Goal: Task Accomplishment & Management: Manage account settings

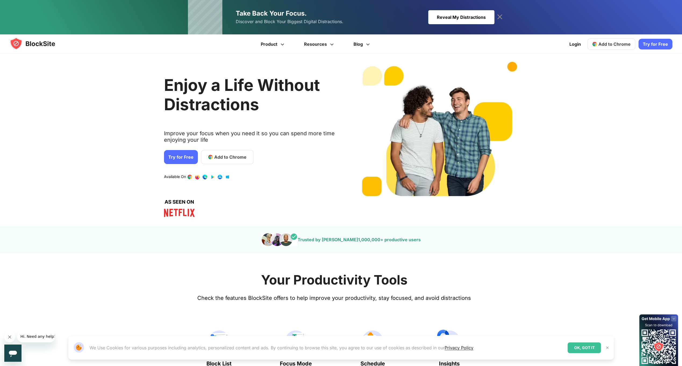
click at [203, 176] on link "2 / 4" at bounding box center [204, 176] width 5 height 5
click at [582, 47] on link "Login" at bounding box center [575, 44] width 18 height 13
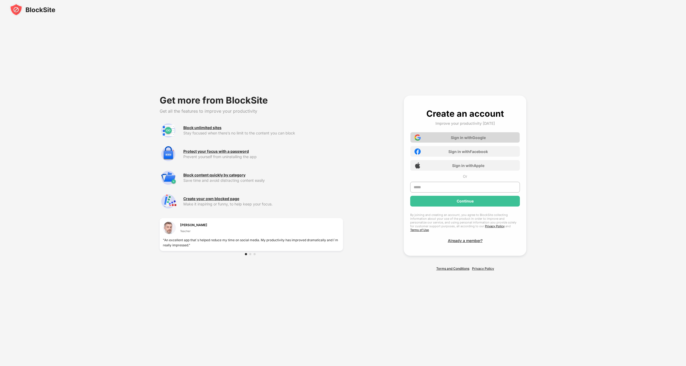
click at [472, 138] on div "Sign in with Google" at bounding box center [468, 137] width 35 height 5
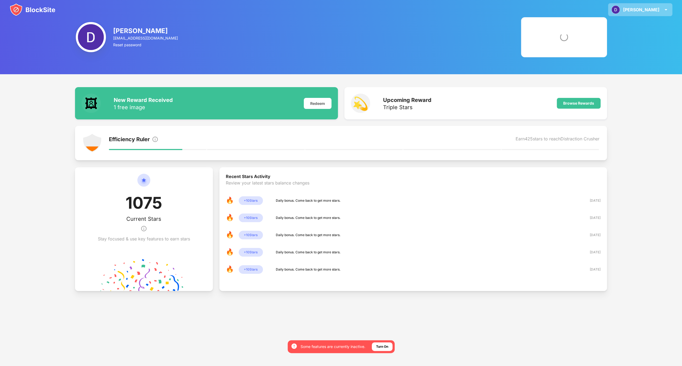
click at [668, 6] on img at bounding box center [666, 9] width 6 height 6
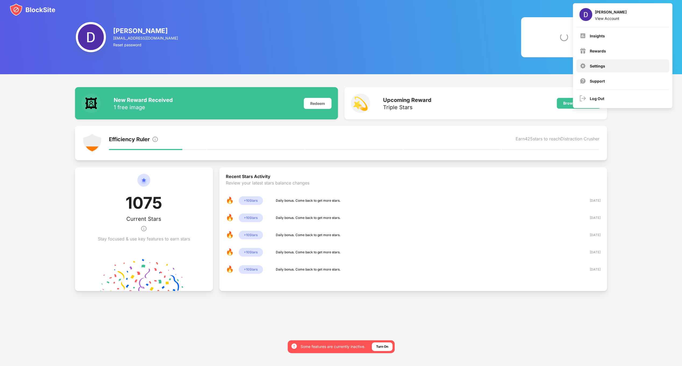
click at [598, 63] on div "Settings" at bounding box center [622, 65] width 93 height 13
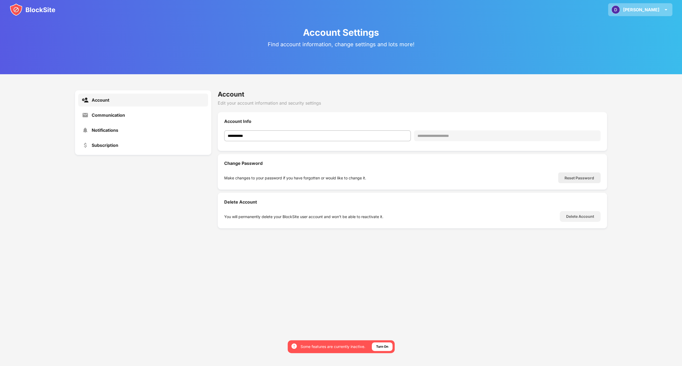
click at [620, 12] on img at bounding box center [615, 9] width 9 height 9
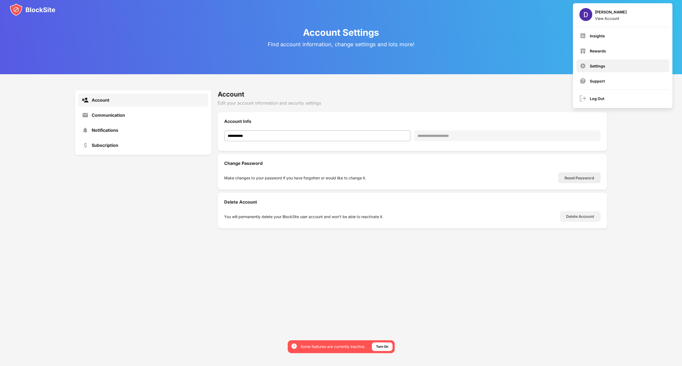
click at [606, 65] on div "Settings" at bounding box center [622, 65] width 93 height 13
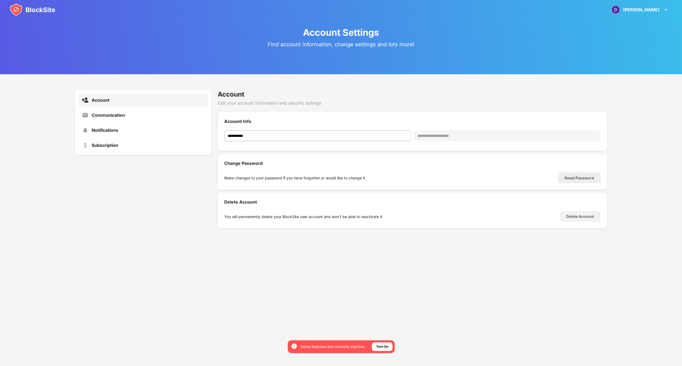
click at [19, 13] on img at bounding box center [33, 9] width 46 height 13
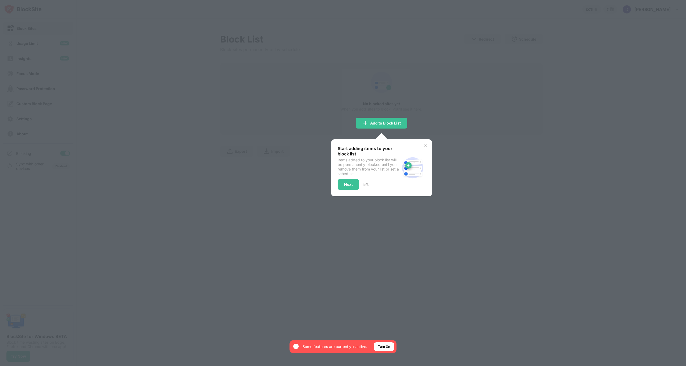
click at [283, 172] on div at bounding box center [343, 183] width 686 height 366
click at [380, 130] on div at bounding box center [343, 183] width 686 height 366
click at [425, 146] on img at bounding box center [425, 146] width 4 height 4
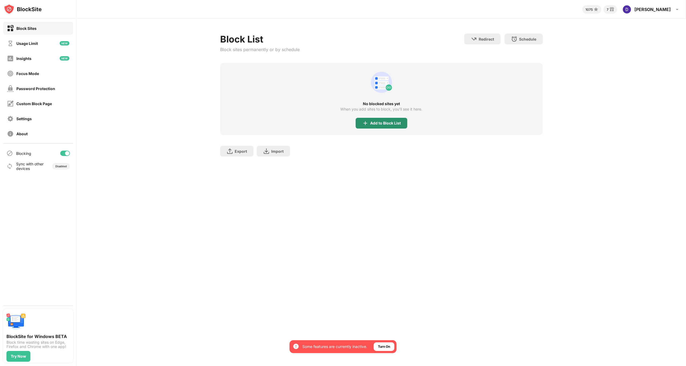
click at [380, 125] on div "Add to Block List" at bounding box center [382, 123] width 52 height 11
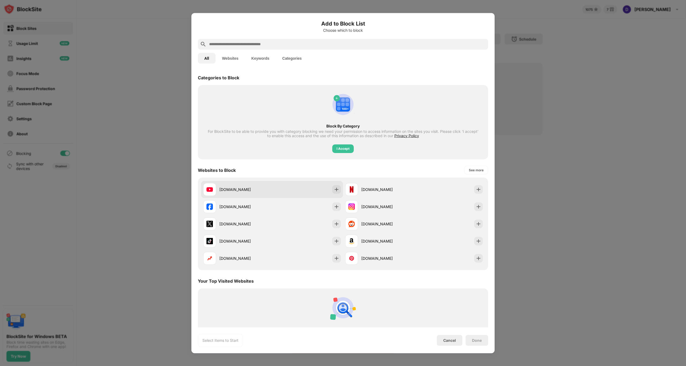
click at [264, 188] on div "youtube.com" at bounding box center [245, 190] width 53 height 6
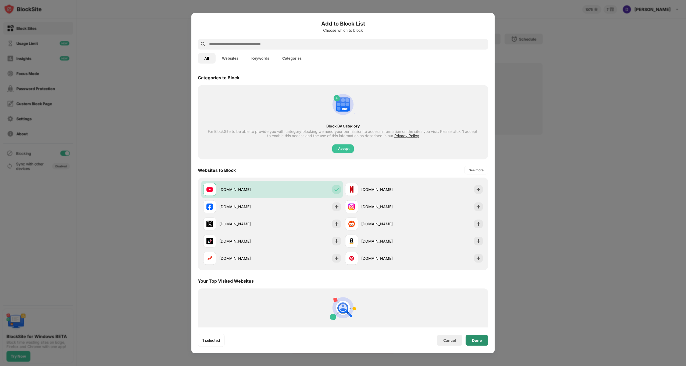
click at [476, 343] on div "Done" at bounding box center [477, 340] width 23 height 11
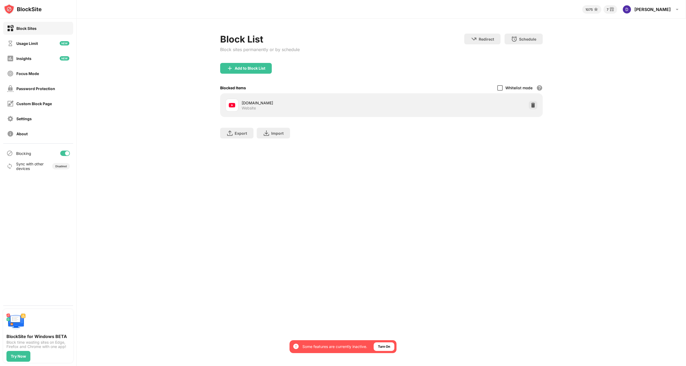
click at [500, 87] on div at bounding box center [499, 87] width 5 height 5
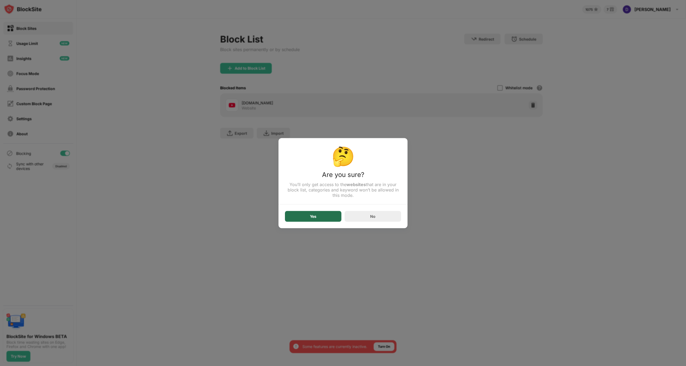
click at [320, 217] on div "Yes" at bounding box center [313, 216] width 56 height 11
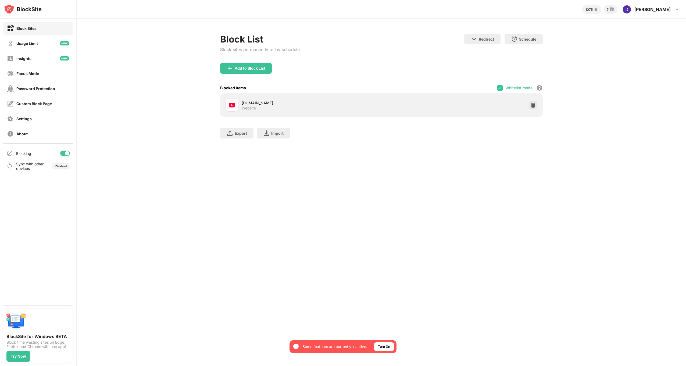
click at [250, 100] on div "youtube.com" at bounding box center [312, 103] width 140 height 6
click at [532, 107] on img at bounding box center [533, 104] width 5 height 5
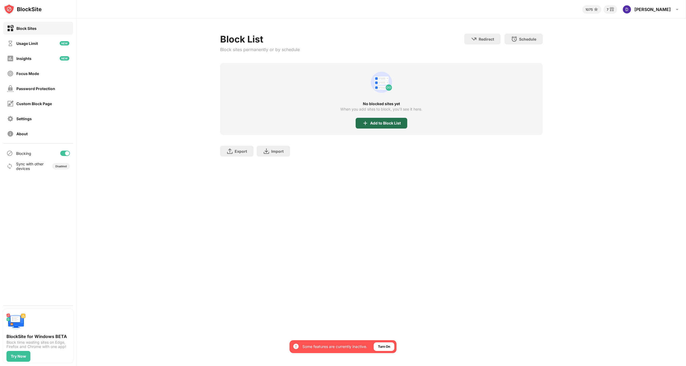
click at [368, 120] on img at bounding box center [365, 123] width 6 height 6
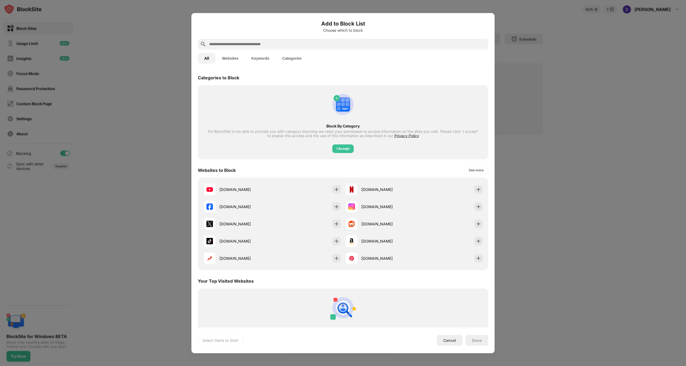
click at [245, 44] on input "text" at bounding box center [347, 44] width 277 height 6
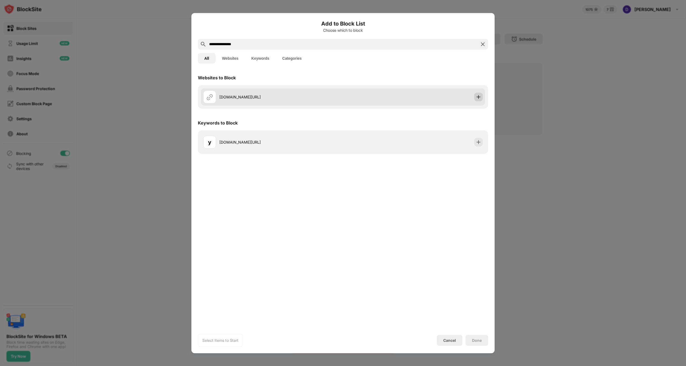
type input "**********"
click at [479, 98] on img at bounding box center [478, 96] width 5 height 5
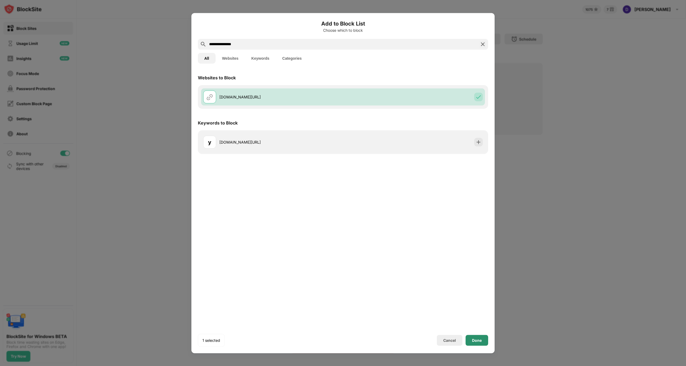
click at [479, 338] on div "Done" at bounding box center [477, 340] width 10 height 4
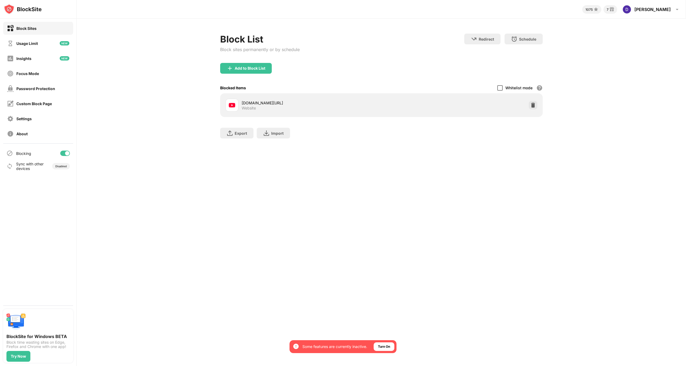
click at [500, 86] on div at bounding box center [499, 87] width 5 height 5
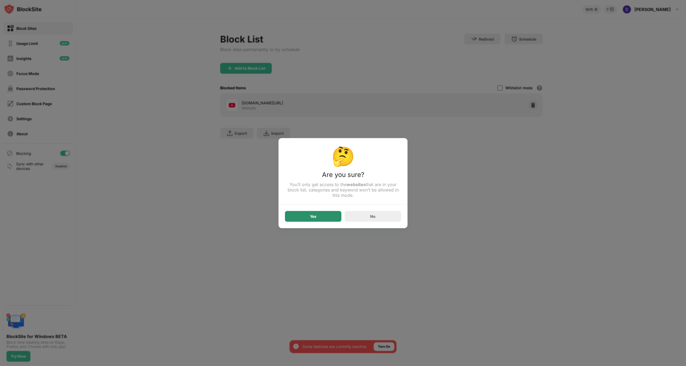
click at [305, 216] on div "Yes" at bounding box center [313, 216] width 56 height 11
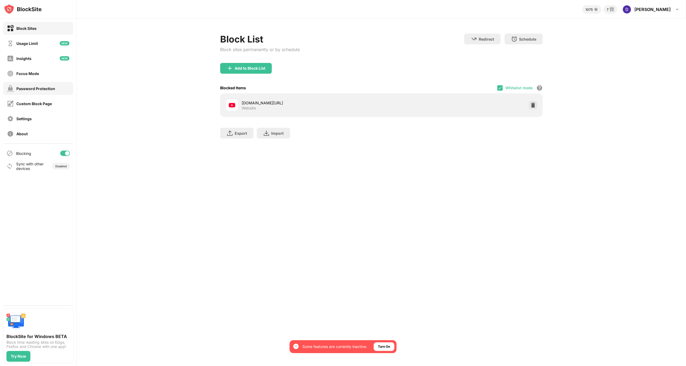
click at [29, 88] on div "Password Protection" at bounding box center [35, 88] width 39 height 5
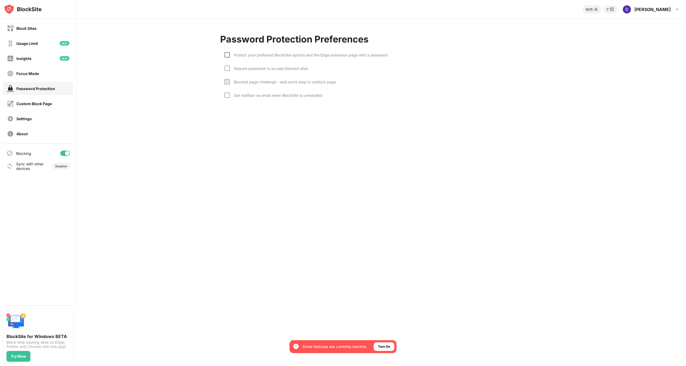
click at [228, 53] on div at bounding box center [227, 54] width 5 height 5
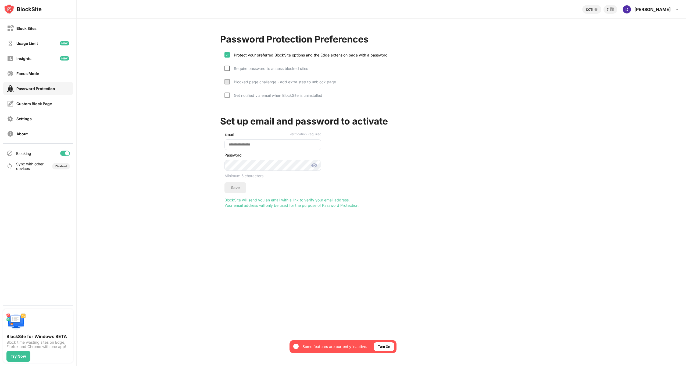
click at [226, 69] on div at bounding box center [227, 68] width 5 height 5
click at [227, 82] on div at bounding box center [227, 81] width 5 height 5
click at [243, 144] on input "email" at bounding box center [273, 144] width 97 height 11
type input "**********"
click at [240, 186] on div "Save" at bounding box center [235, 188] width 9 height 4
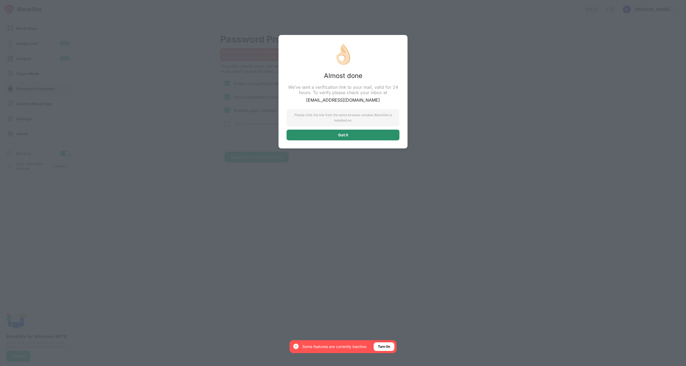
click at [323, 132] on div "Got it" at bounding box center [343, 135] width 113 height 11
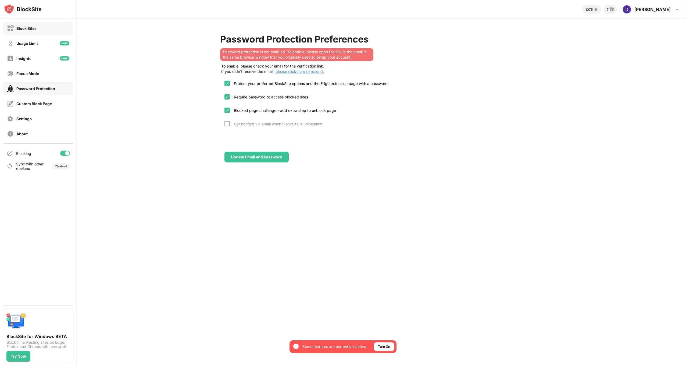
click at [41, 32] on div "Block Sites" at bounding box center [38, 28] width 70 height 13
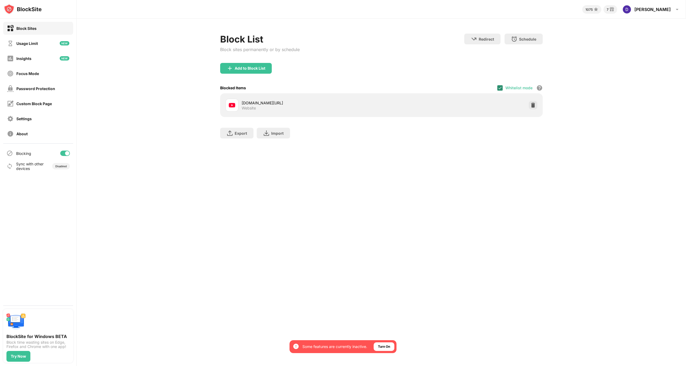
click at [501, 88] on img at bounding box center [500, 88] width 4 height 4
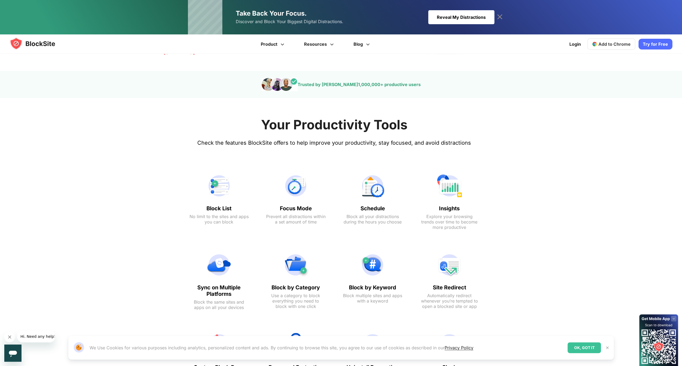
scroll to position [161, 0]
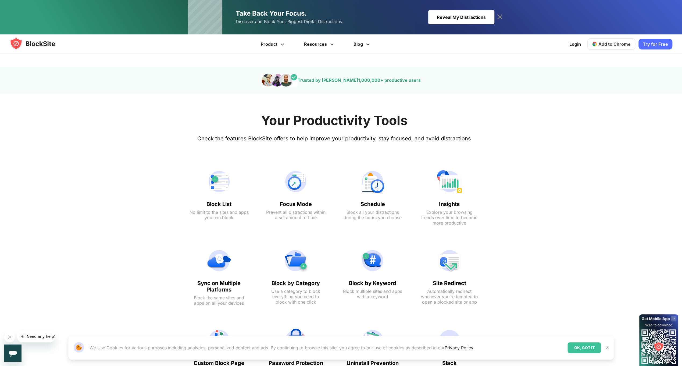
click at [607, 348] on img at bounding box center [607, 348] width 4 height 4
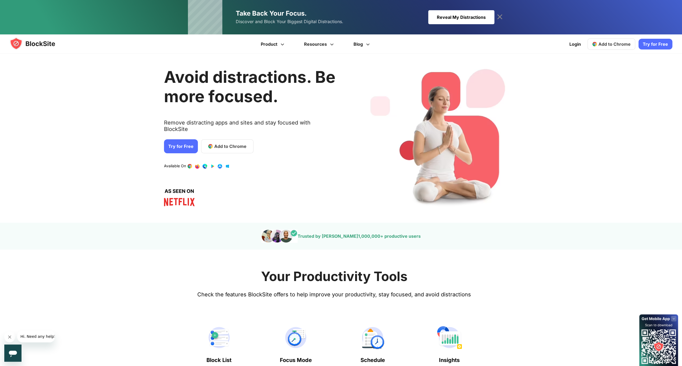
scroll to position [0, 0]
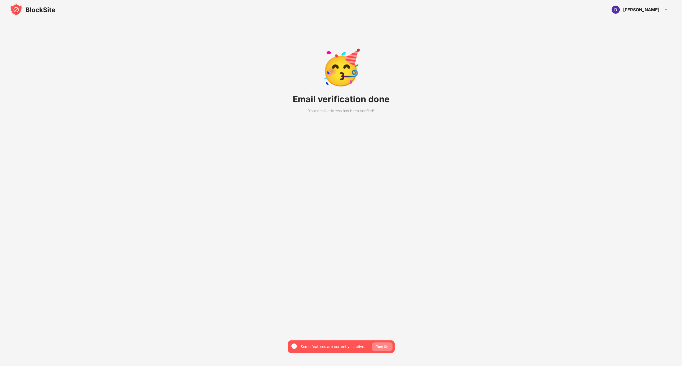
click at [383, 344] on div "Turn On" at bounding box center [382, 346] width 12 height 5
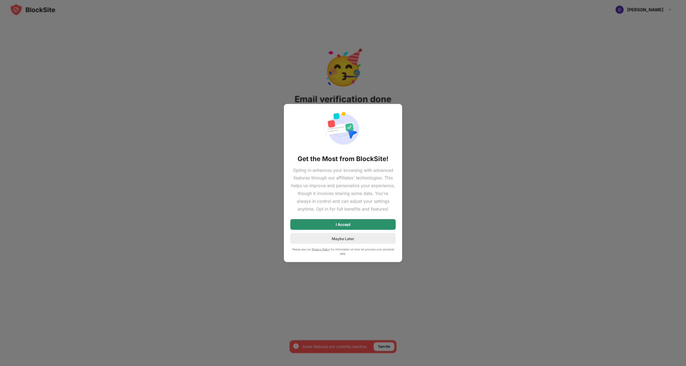
click at [358, 225] on div "I Accept" at bounding box center [342, 224] width 105 height 11
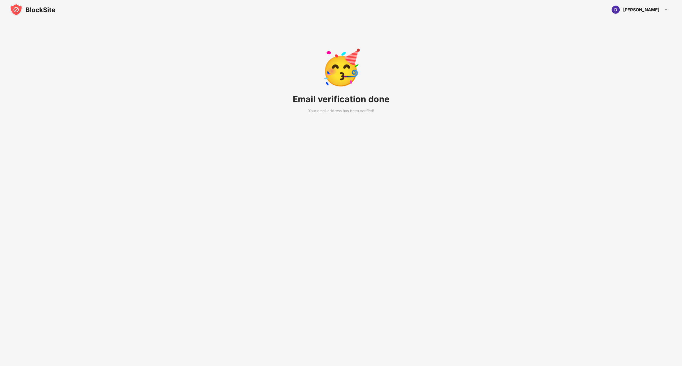
click at [21, 8] on img at bounding box center [33, 9] width 46 height 13
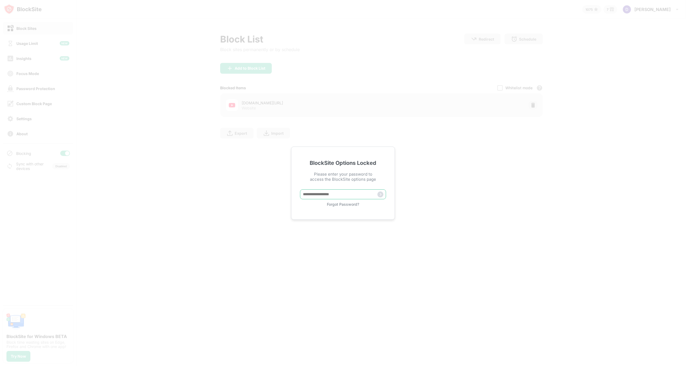
click at [338, 194] on input "text" at bounding box center [343, 194] width 86 height 10
type input "******"
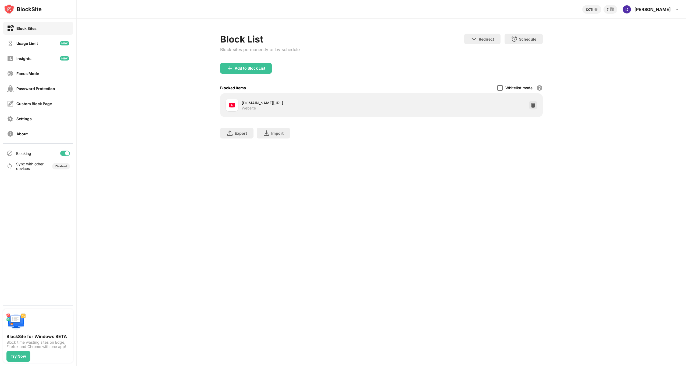
click at [501, 87] on div at bounding box center [499, 87] width 5 height 5
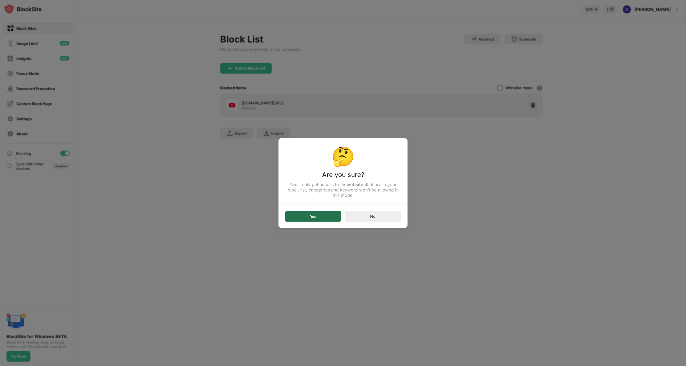
drag, startPoint x: 310, startPoint y: 215, endPoint x: 315, endPoint y: 220, distance: 7.6
click at [310, 215] on div "Yes" at bounding box center [313, 216] width 56 height 11
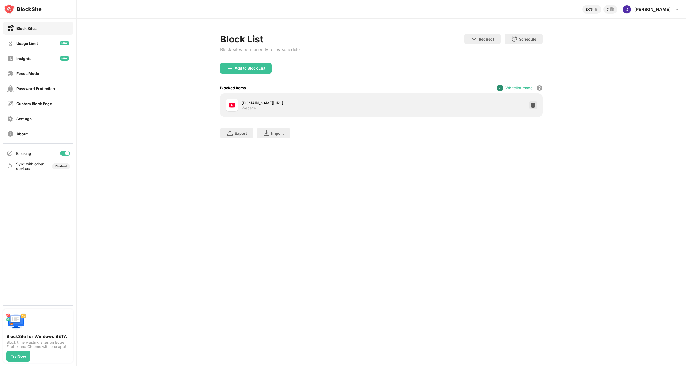
click at [502, 87] on img at bounding box center [500, 88] width 4 height 4
click at [38, 89] on div "Password Protection" at bounding box center [35, 88] width 39 height 5
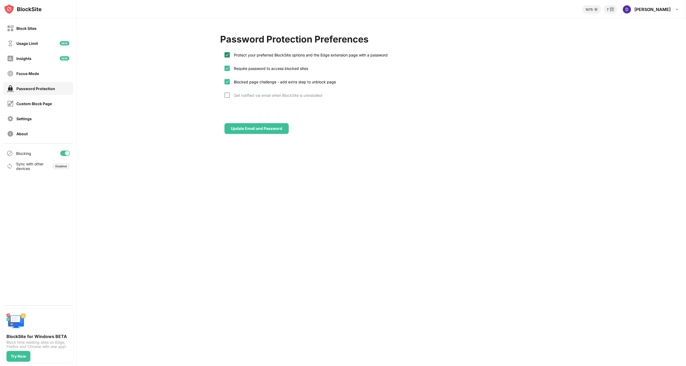
click at [228, 56] on img at bounding box center [227, 55] width 4 height 4
click at [228, 56] on div at bounding box center [227, 54] width 5 height 5
click at [28, 120] on div "Settings" at bounding box center [23, 118] width 15 height 5
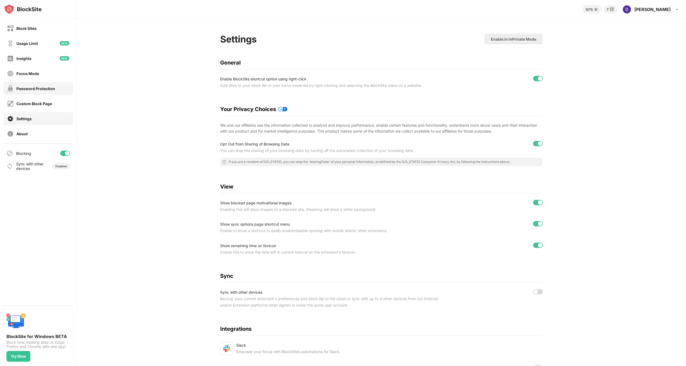
click at [41, 88] on div "Password Protection" at bounding box center [35, 88] width 39 height 5
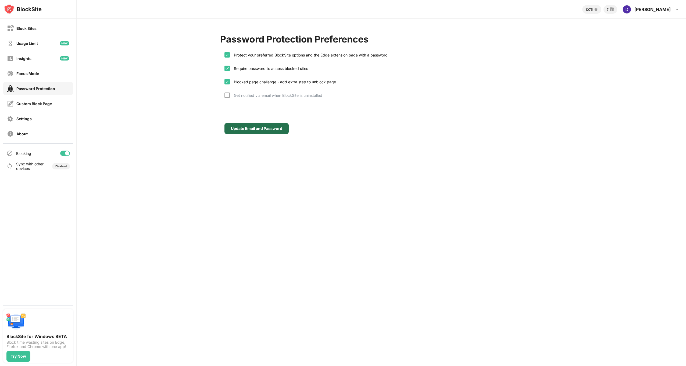
click at [258, 127] on div "Update Email and Password" at bounding box center [256, 128] width 51 height 4
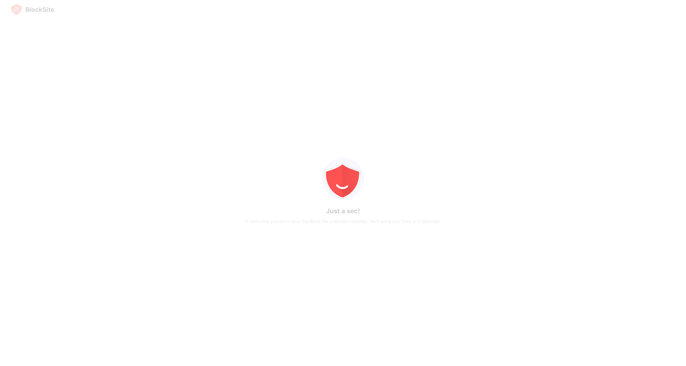
click at [19, 8] on img at bounding box center [32, 9] width 44 height 12
click at [38, 5] on img at bounding box center [32, 9] width 44 height 12
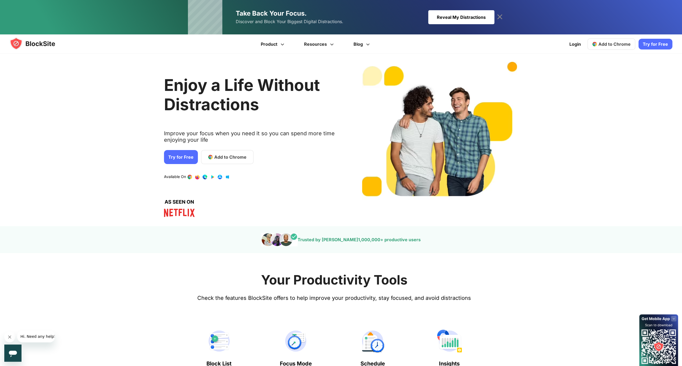
click at [204, 177] on link "2 / 4" at bounding box center [204, 176] width 5 height 5
click at [94, 139] on div "Enjoy a Life Without Distractions Improve your focus when you need it so you ca…" at bounding box center [336, 140] width 686 height 156
click at [33, 44] on img at bounding box center [38, 43] width 56 height 13
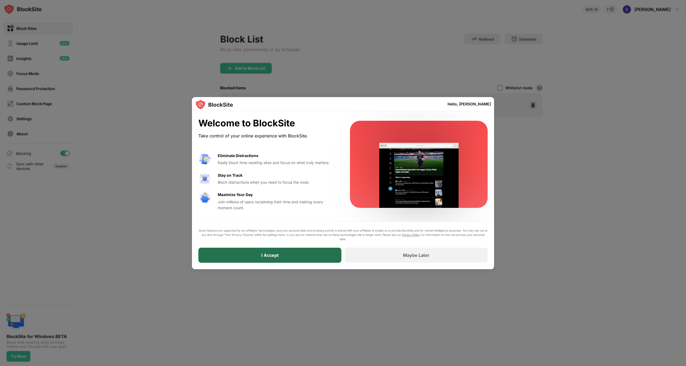
click at [288, 256] on div "I Accept" at bounding box center [269, 255] width 143 height 15
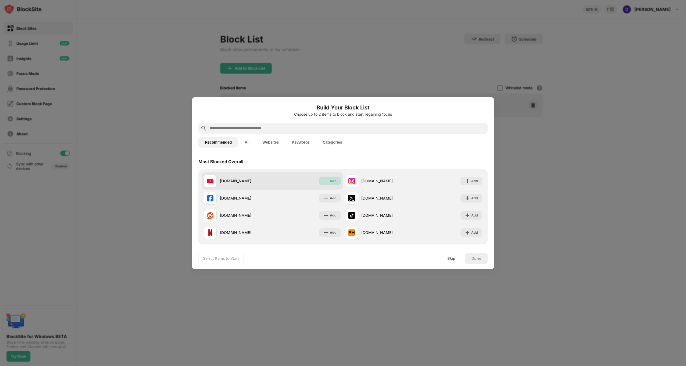
click at [334, 179] on div "Add" at bounding box center [333, 180] width 7 height 5
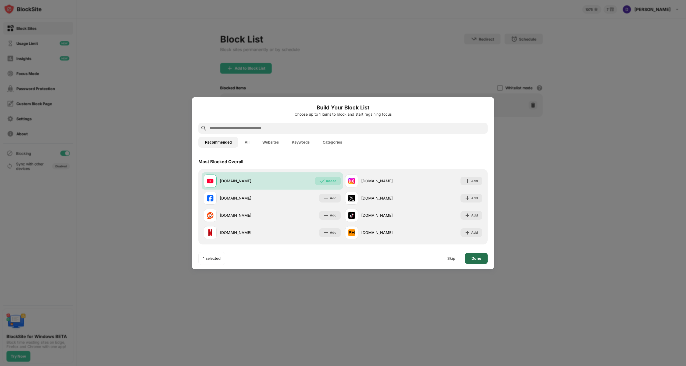
click at [469, 258] on div "Done" at bounding box center [476, 258] width 23 height 11
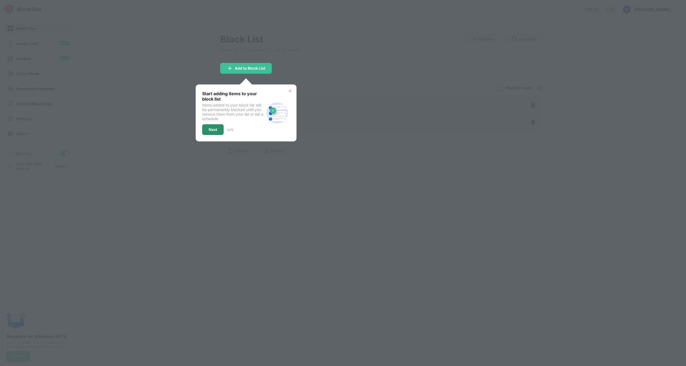
drag, startPoint x: 209, startPoint y: 125, endPoint x: 212, endPoint y: 127, distance: 3.4
click at [210, 126] on div "Next" at bounding box center [213, 129] width 22 height 11
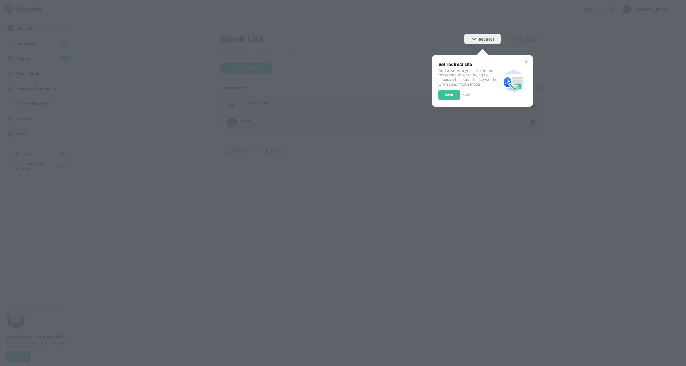
click at [442, 98] on div "Next" at bounding box center [450, 95] width 22 height 11
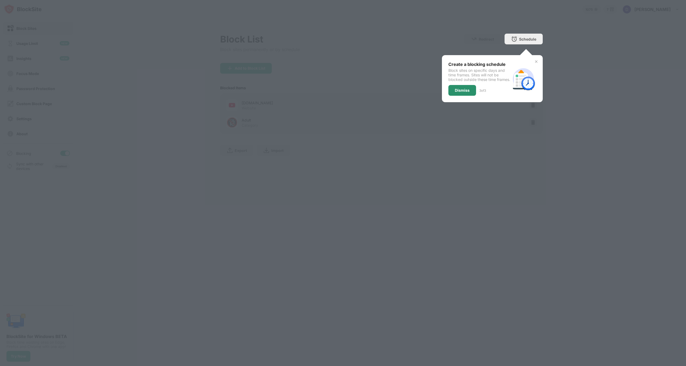
click at [460, 92] on div "Dismiss" at bounding box center [462, 90] width 15 height 4
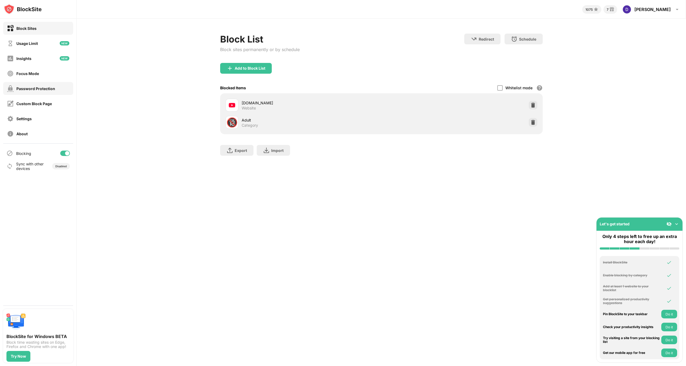
click at [34, 90] on div "Password Protection" at bounding box center [35, 88] width 39 height 5
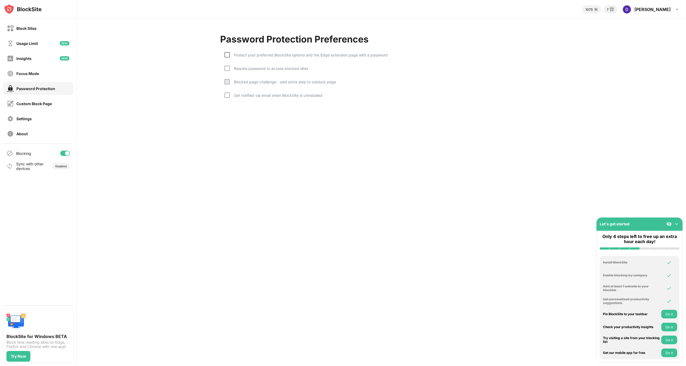
click at [225, 56] on div at bounding box center [227, 54] width 5 height 5
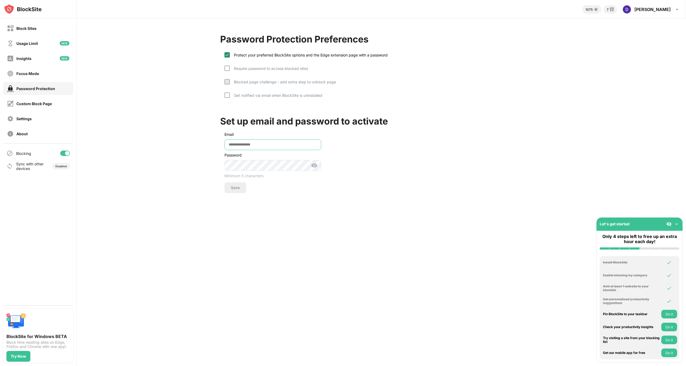
type input "**********"
click at [236, 186] on div "Save" at bounding box center [235, 188] width 9 height 4
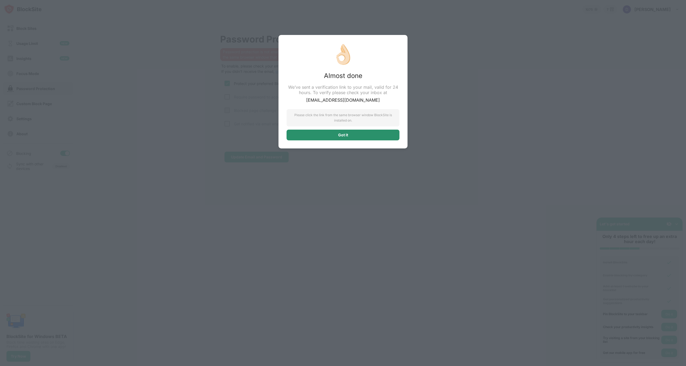
click at [333, 134] on div "Got it" at bounding box center [343, 135] width 113 height 11
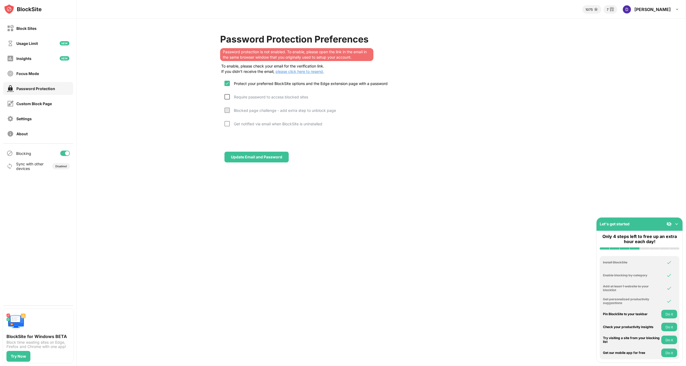
click at [226, 95] on div at bounding box center [227, 96] width 5 height 5
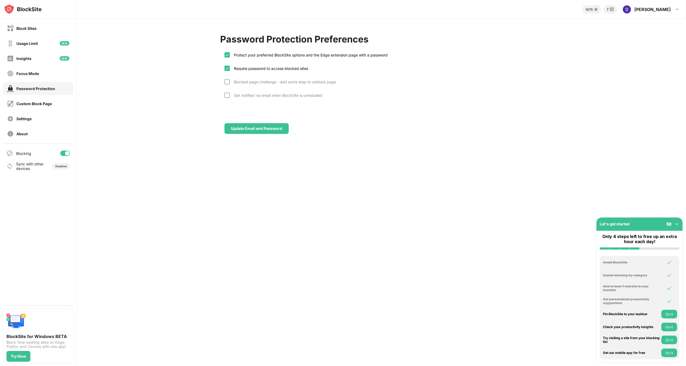
click at [34, 10] on img at bounding box center [23, 9] width 38 height 11
click at [14, 32] on div "Block Sites" at bounding box center [38, 28] width 70 height 13
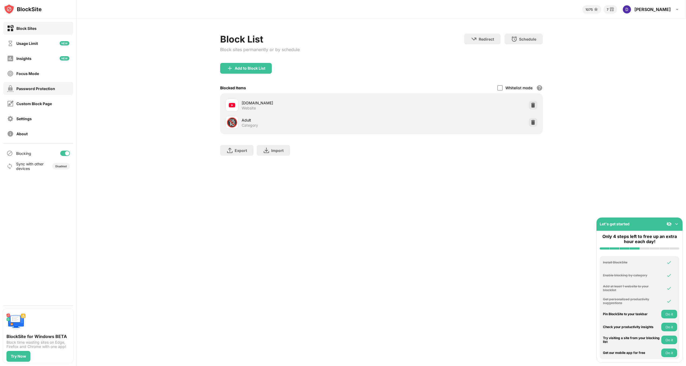
click at [26, 88] on div "Password Protection" at bounding box center [35, 88] width 39 height 5
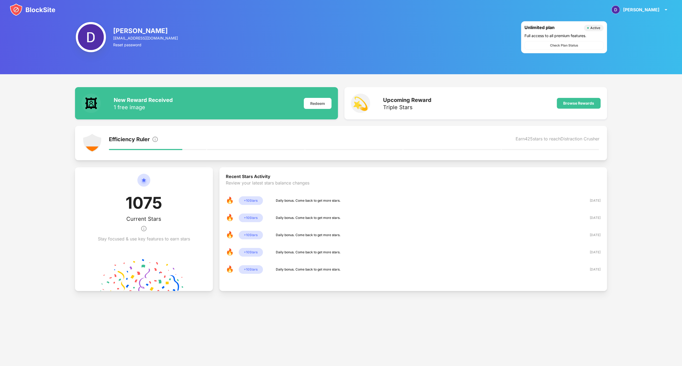
click at [595, 27] on div "Active" at bounding box center [595, 28] width 10 height 4
